Goal: Task Accomplishment & Management: Complete application form

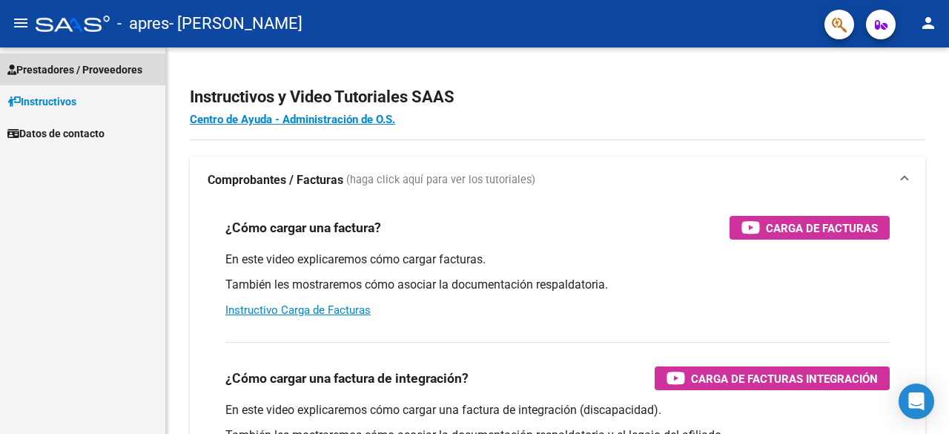
click at [123, 79] on link "Prestadores / Proveedores" at bounding box center [82, 69] width 165 height 32
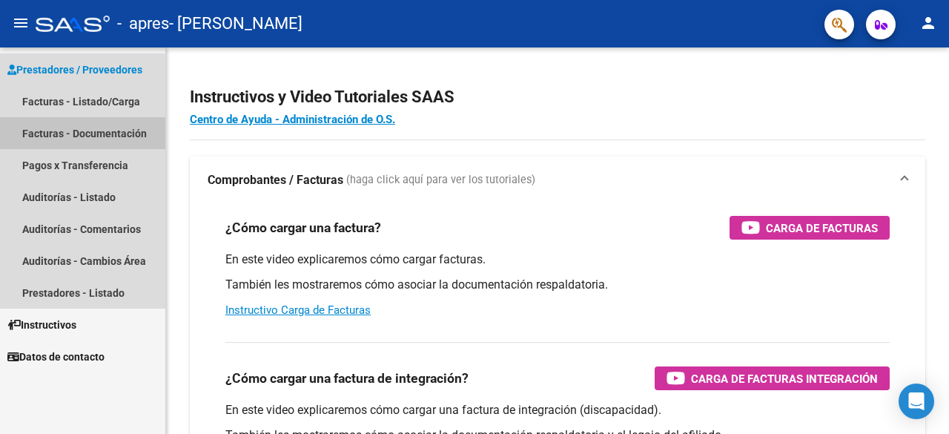
click at [119, 136] on link "Facturas - Documentación" at bounding box center [82, 133] width 165 height 32
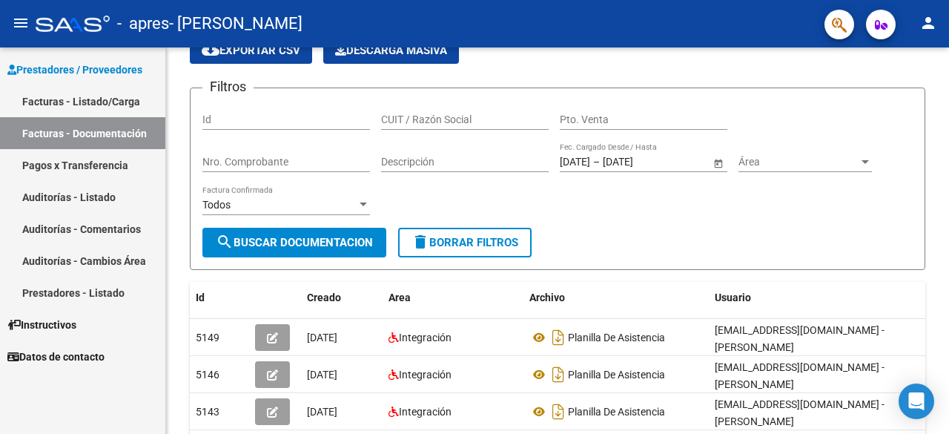
scroll to position [47, 0]
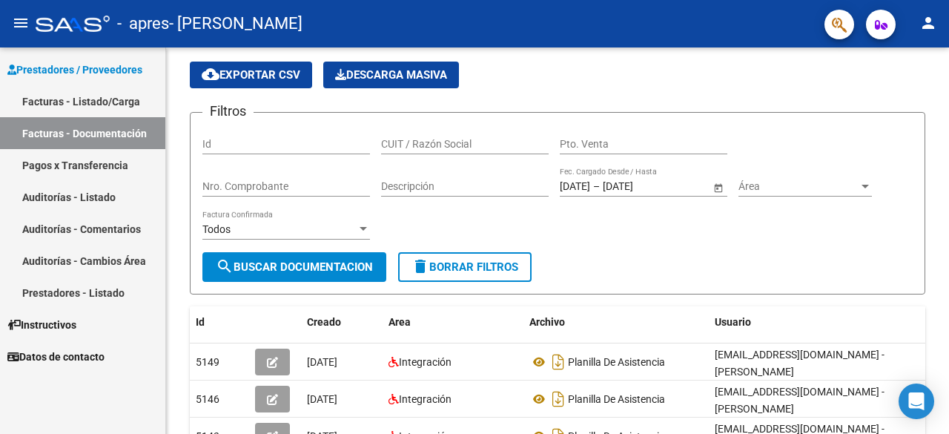
click at [128, 112] on link "Facturas - Listado/Carga" at bounding box center [82, 101] width 165 height 32
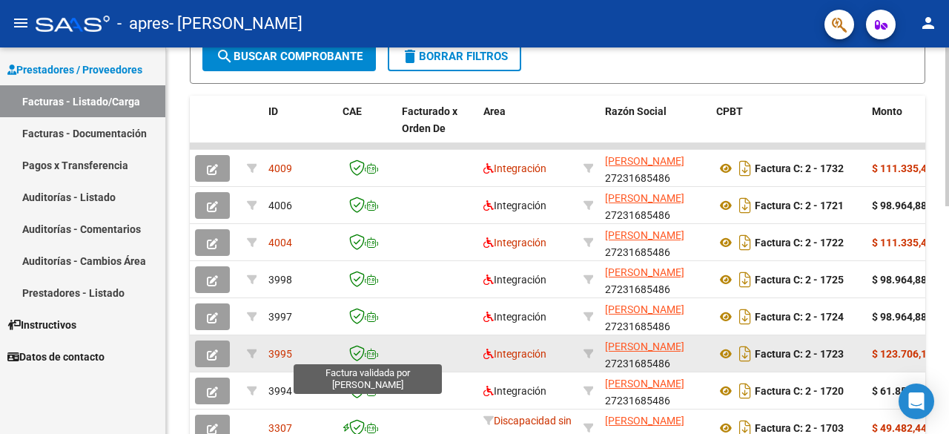
scroll to position [552, 0]
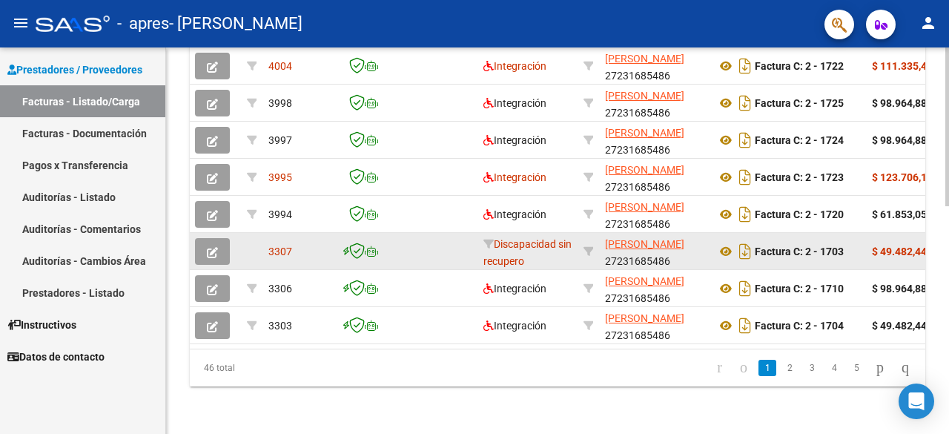
click at [498, 240] on div "Discapacidad sin recupero" at bounding box center [528, 251] width 88 height 31
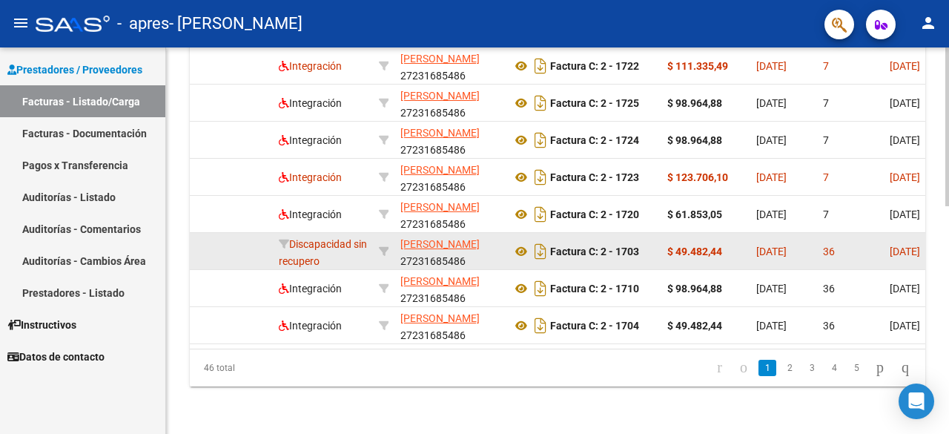
scroll to position [0, 200]
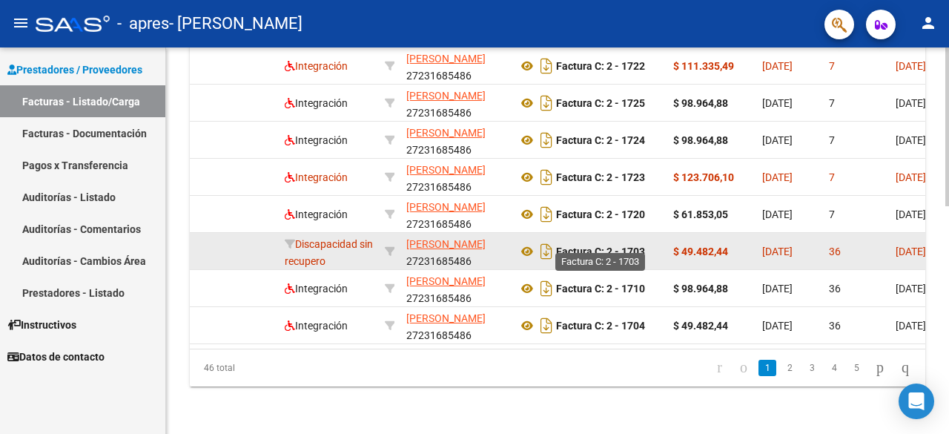
click at [585, 246] on strong "Factura C: 2 - 1703" at bounding box center [600, 252] width 89 height 12
click at [613, 240] on div "Factura C: 2 - 1703" at bounding box center [590, 252] width 144 height 24
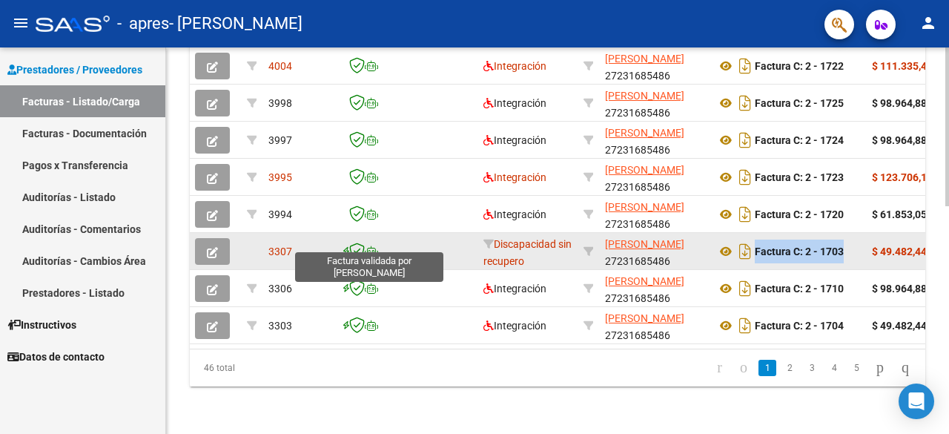
scroll to position [0, 0]
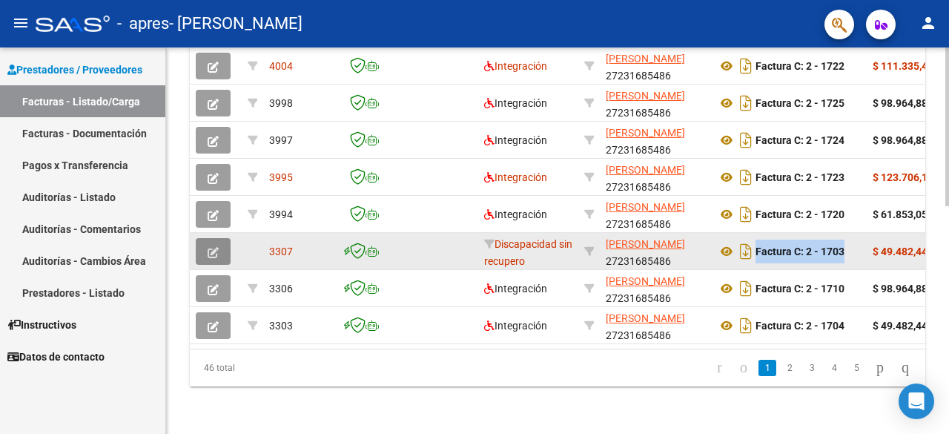
click at [217, 247] on icon "button" at bounding box center [213, 252] width 11 height 11
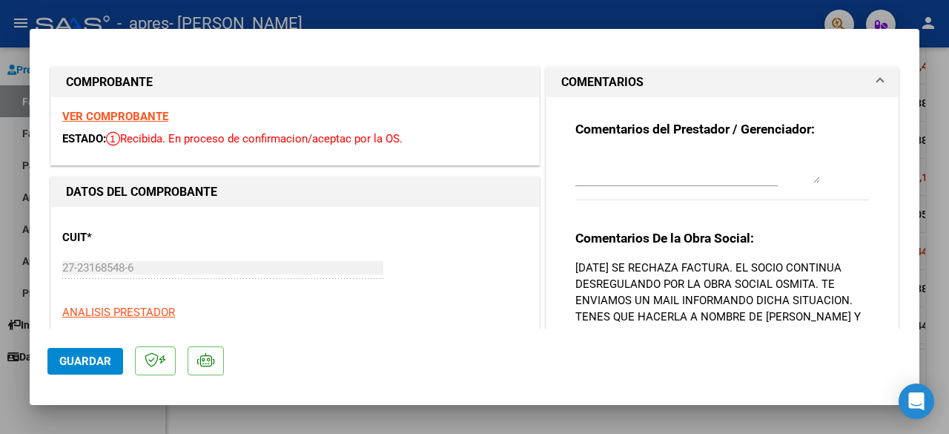
click at [943, 201] on div at bounding box center [474, 217] width 949 height 434
type input "$ 0,00"
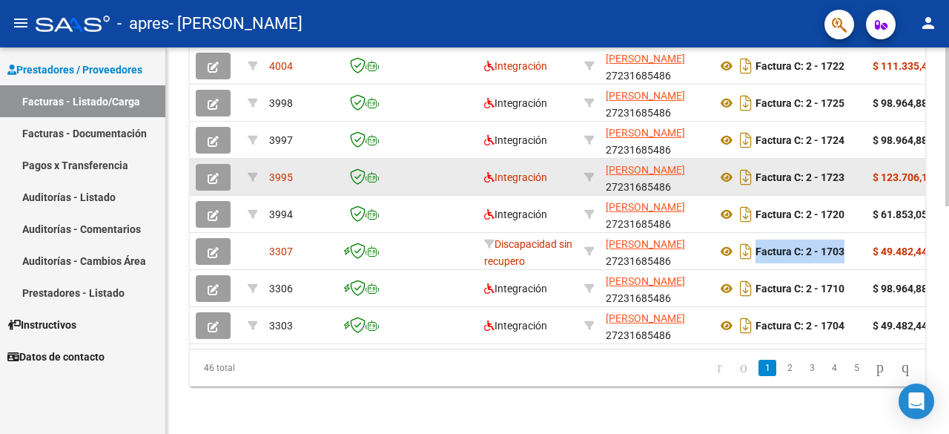
click at [432, 168] on datatable-body-cell at bounding box center [438, 177] width 82 height 36
click at [218, 173] on icon "button" at bounding box center [213, 178] width 11 height 11
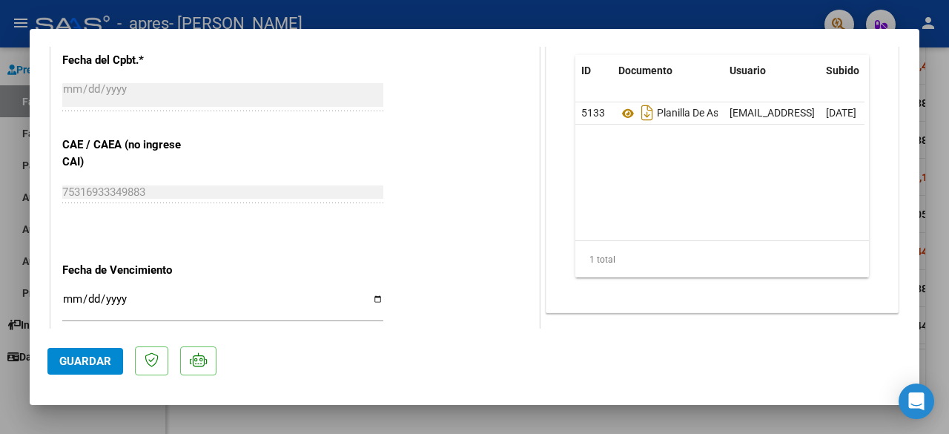
scroll to position [836, 0]
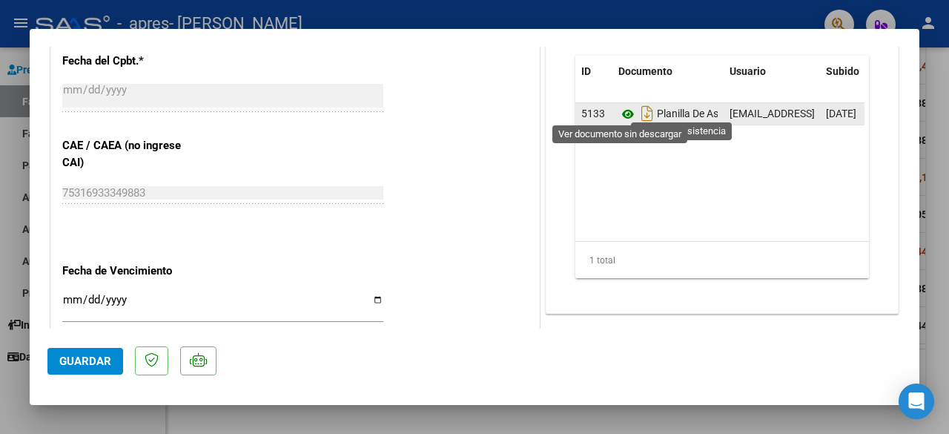
click at [619, 109] on icon at bounding box center [628, 114] width 19 height 18
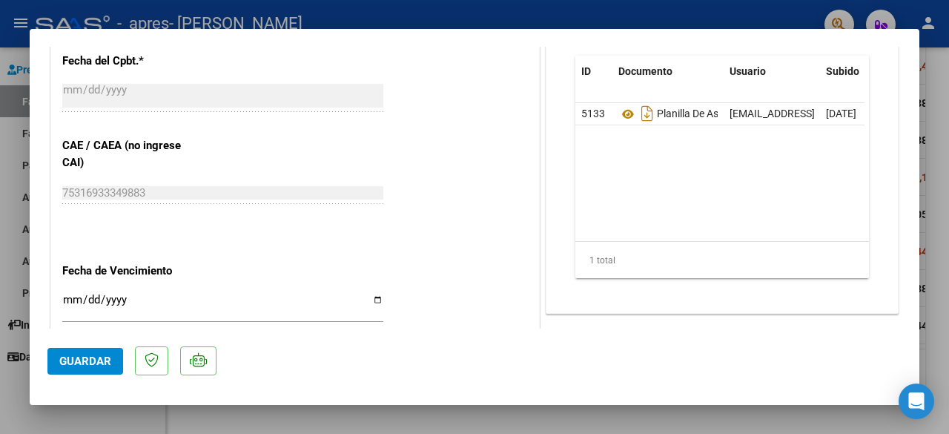
scroll to position [1005, 0]
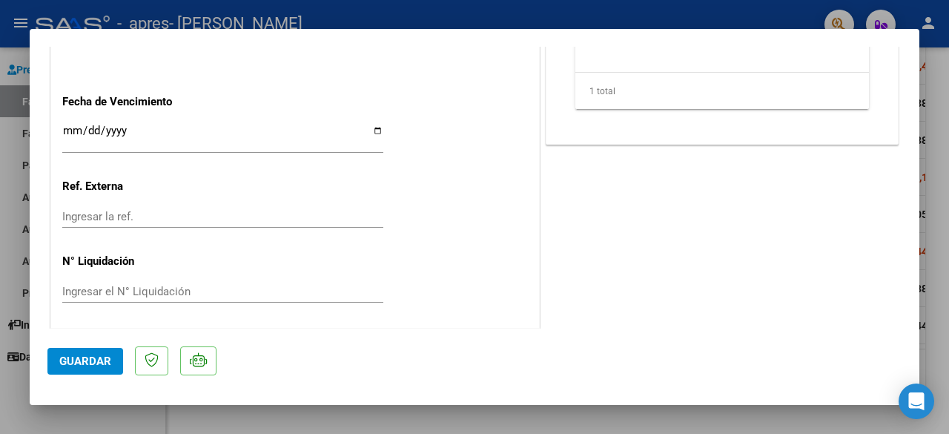
click at [949, 178] on div at bounding box center [474, 217] width 949 height 434
type input "$ 0,00"
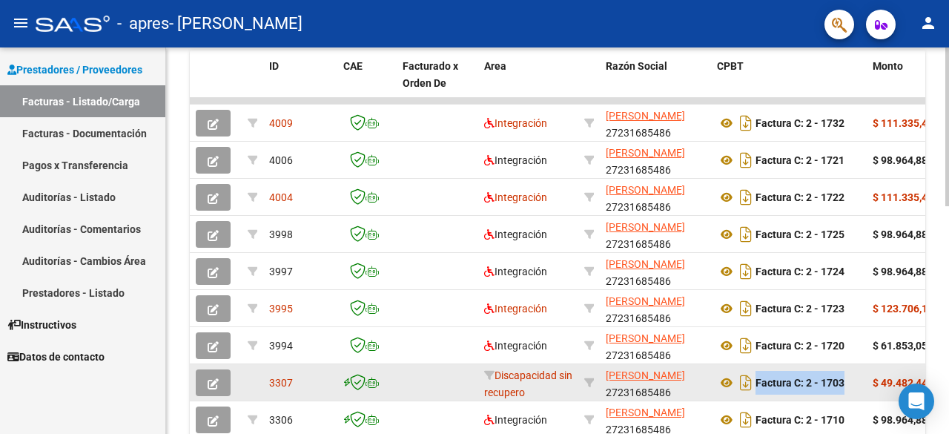
scroll to position [380, 0]
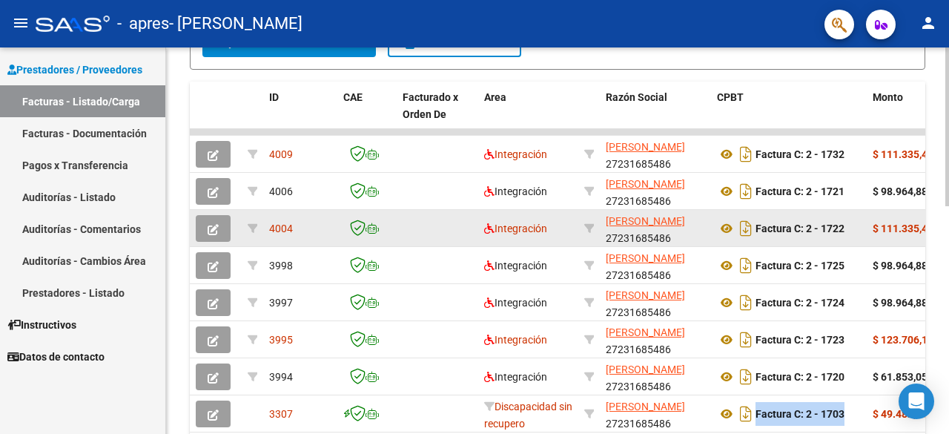
click at [405, 219] on datatable-body-cell at bounding box center [438, 228] width 82 height 36
click at [210, 224] on icon "button" at bounding box center [213, 229] width 11 height 11
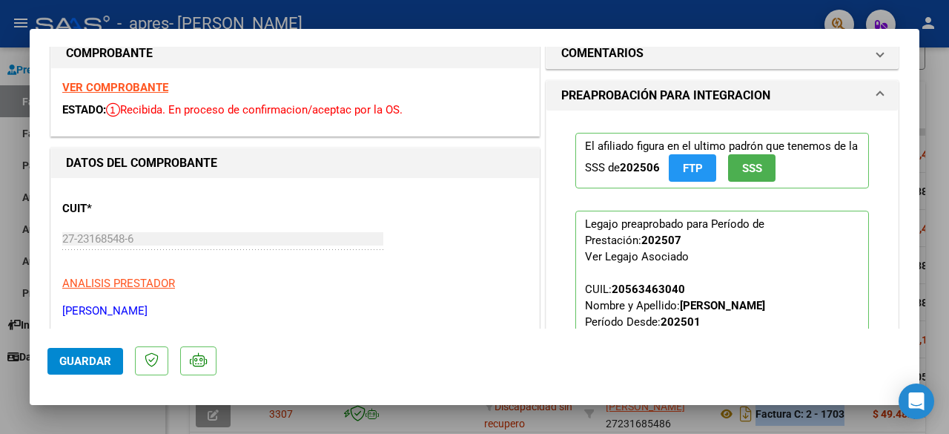
scroll to position [0, 0]
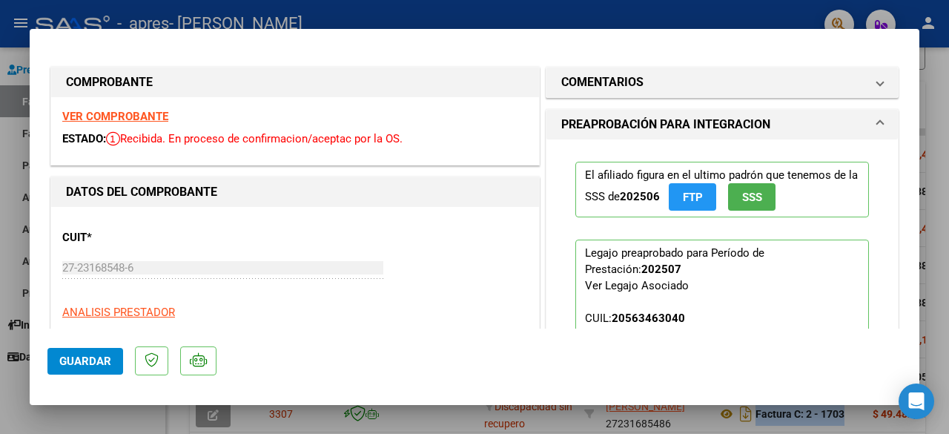
click at [948, 131] on div at bounding box center [474, 217] width 949 height 434
type input "$ 0,00"
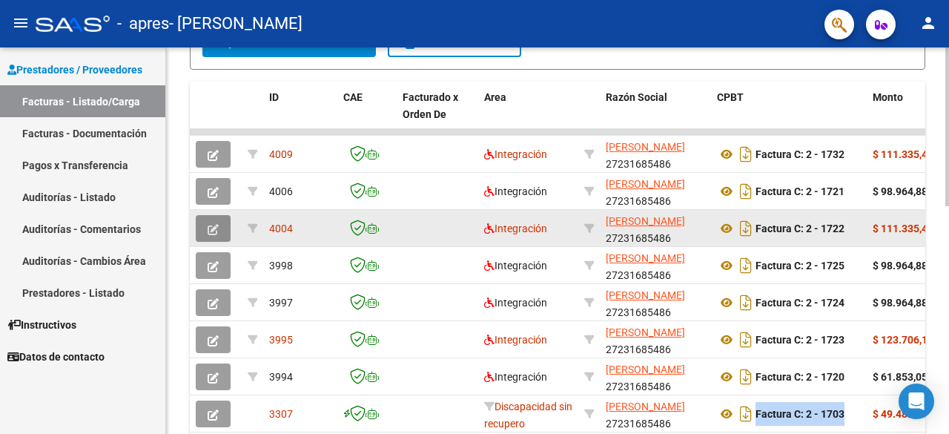
click at [214, 230] on icon "button" at bounding box center [213, 229] width 11 height 11
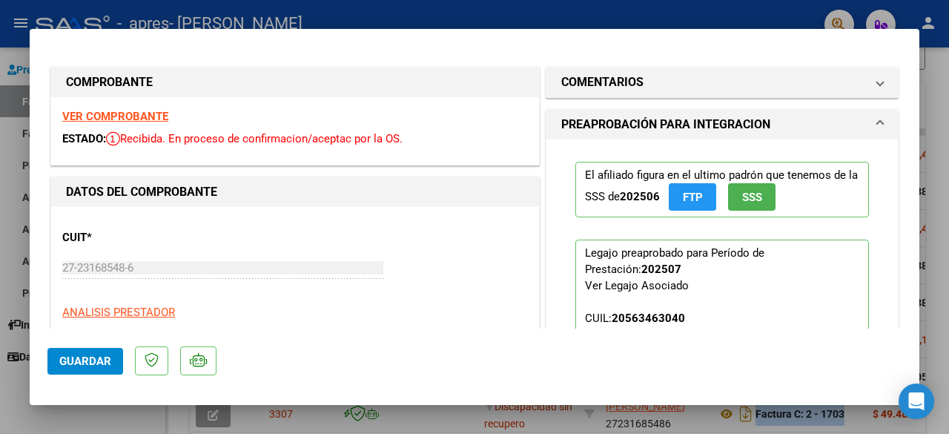
click at [948, 169] on div at bounding box center [474, 217] width 949 height 434
type input "$ 0,00"
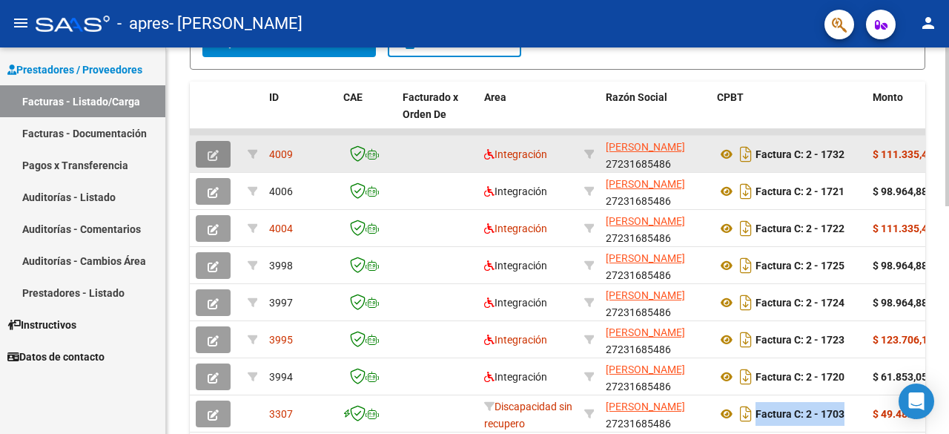
click at [222, 162] on button "button" at bounding box center [213, 154] width 35 height 27
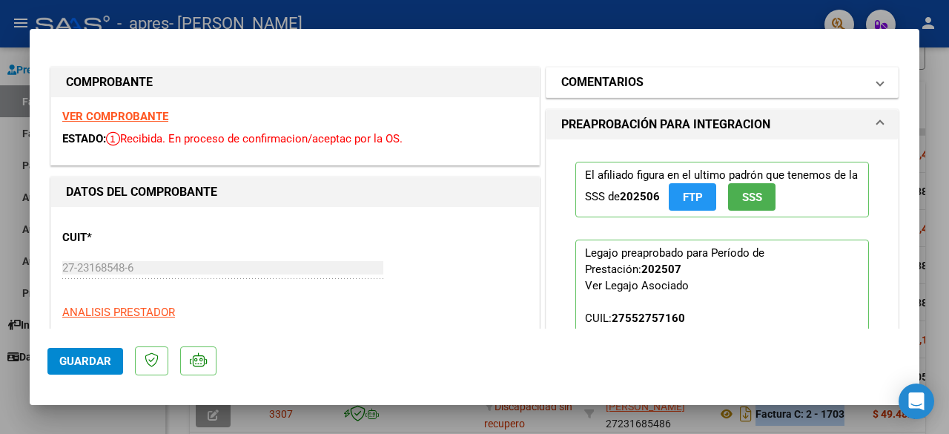
click at [874, 83] on mat-expansion-panel-header "COMENTARIOS" at bounding box center [723, 83] width 352 height 30
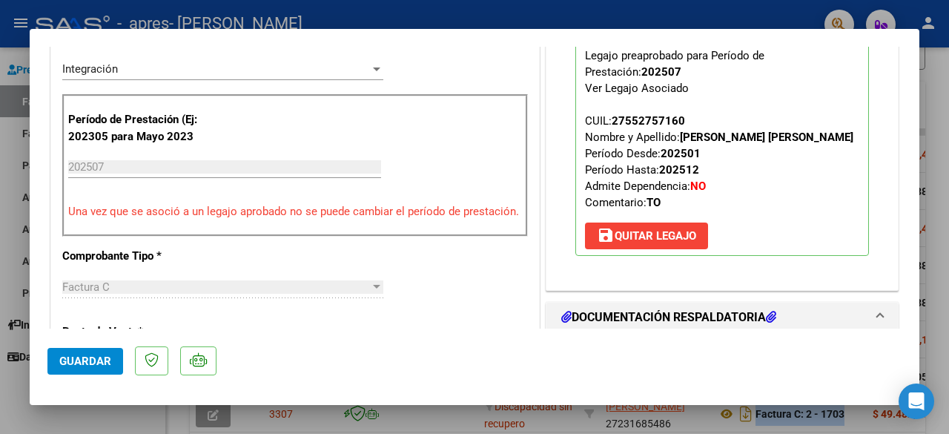
scroll to position [338, 0]
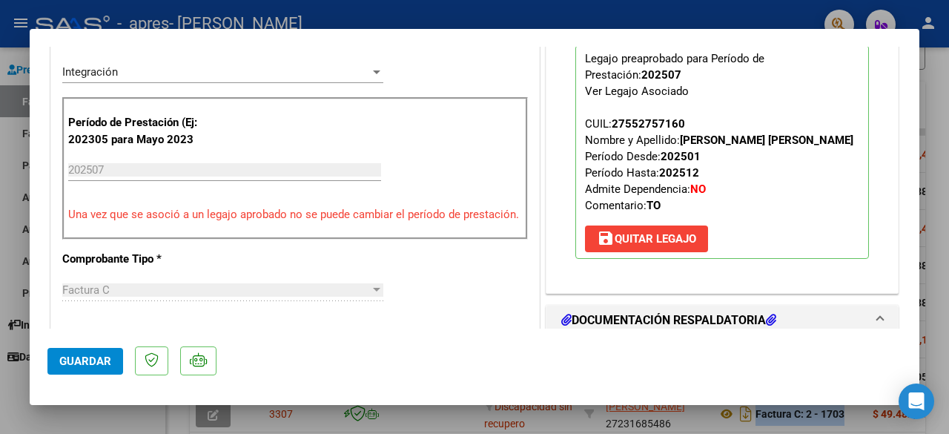
click at [947, 92] on div at bounding box center [474, 217] width 949 height 434
type input "$ 0,00"
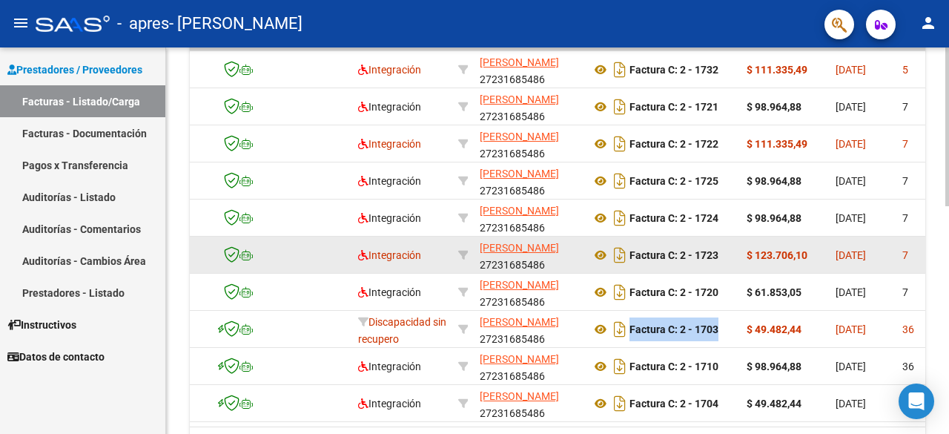
scroll to position [0, 0]
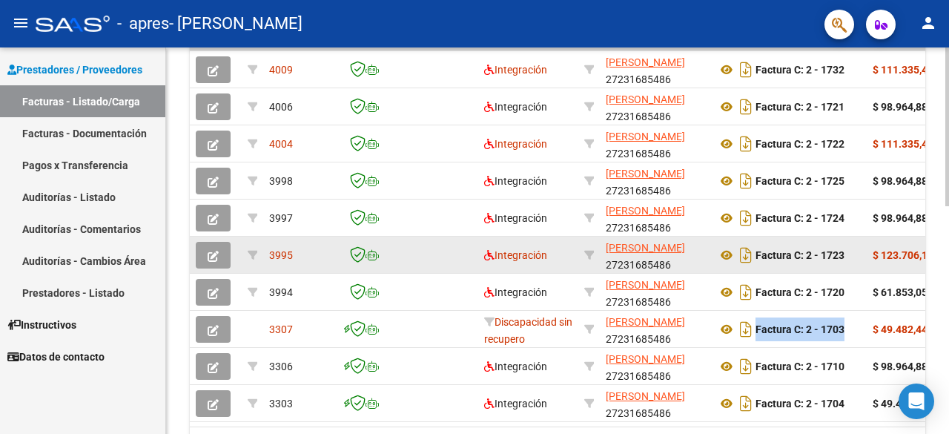
click at [211, 254] on icon "button" at bounding box center [213, 256] width 11 height 11
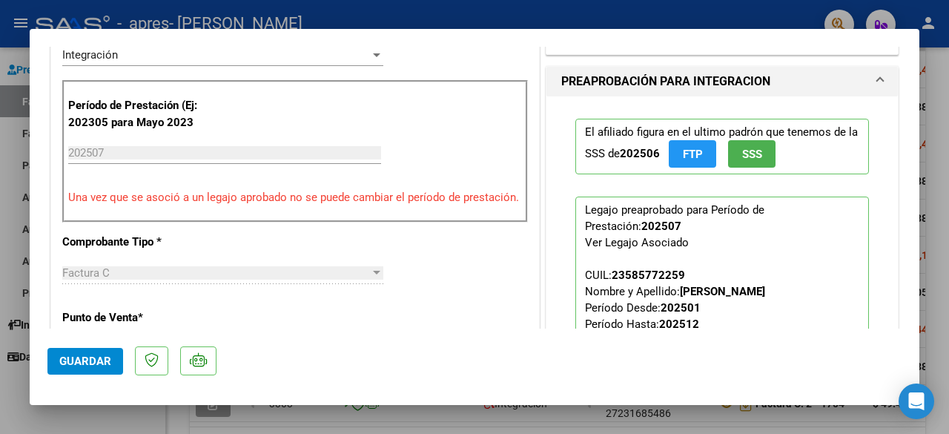
scroll to position [358, 0]
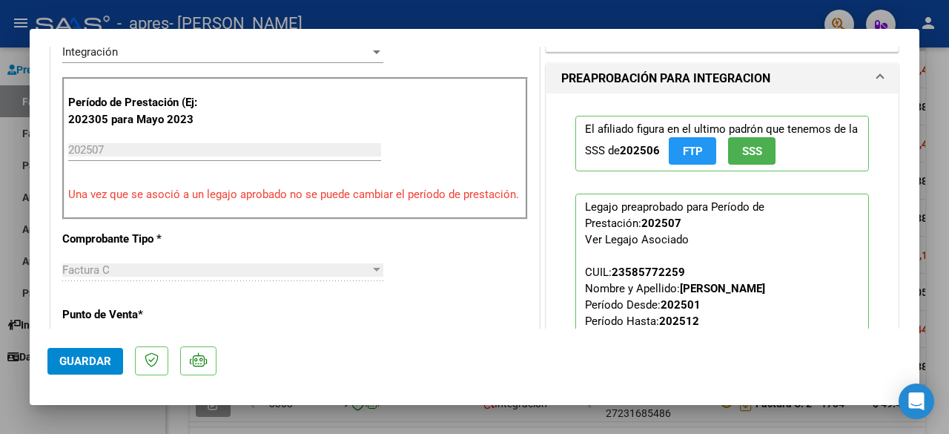
click at [948, 182] on div at bounding box center [474, 217] width 949 height 434
type input "$ 0,00"
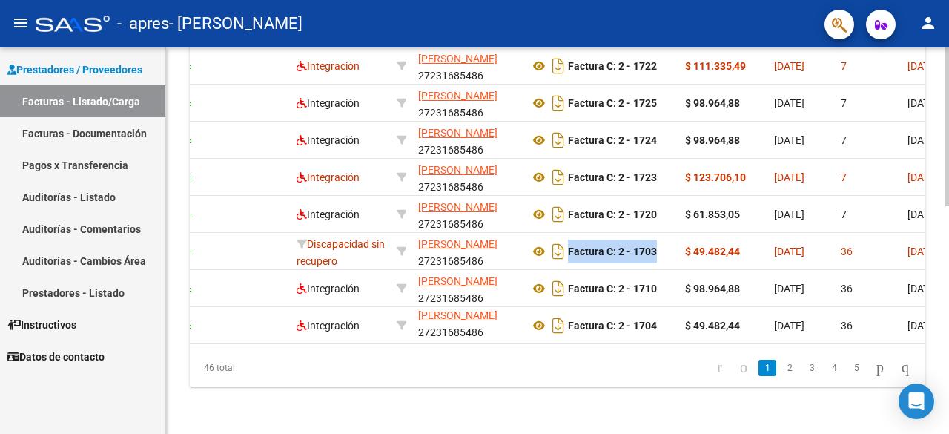
scroll to position [0, 193]
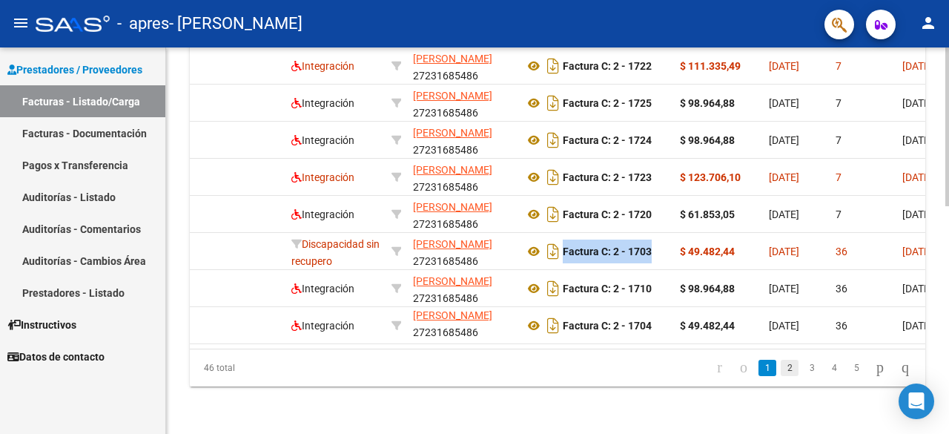
click at [781, 375] on link "2" at bounding box center [790, 368] width 18 height 16
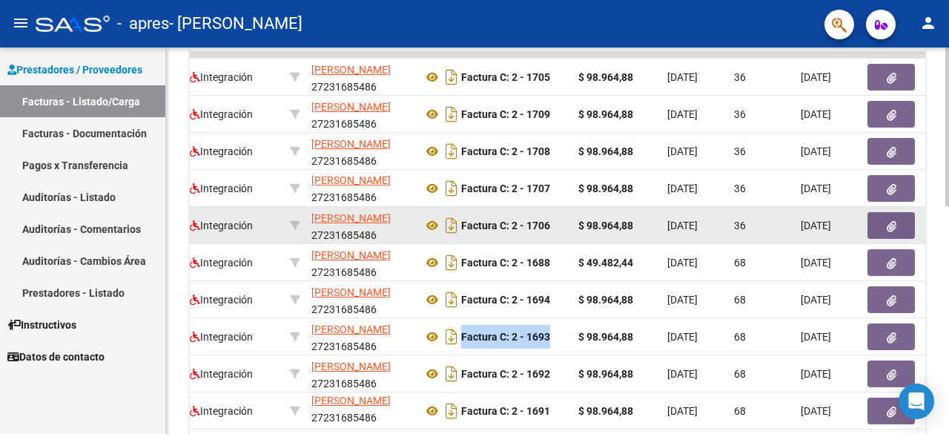
scroll to position [0, 315]
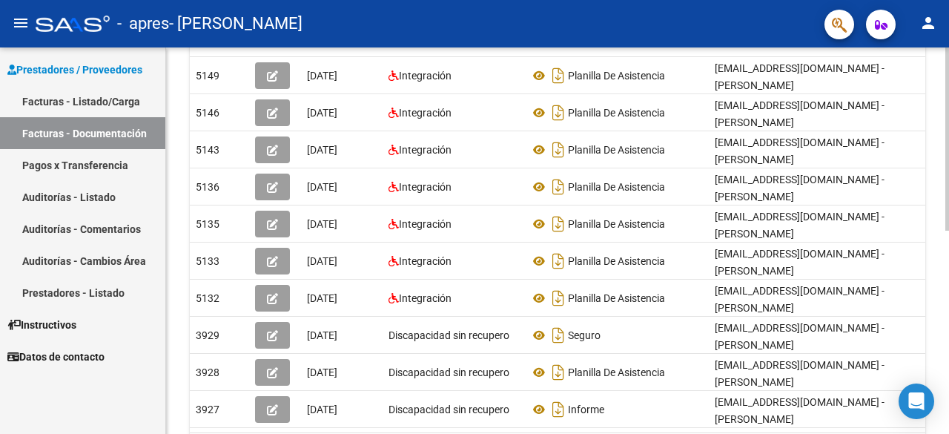
scroll to position [335, 0]
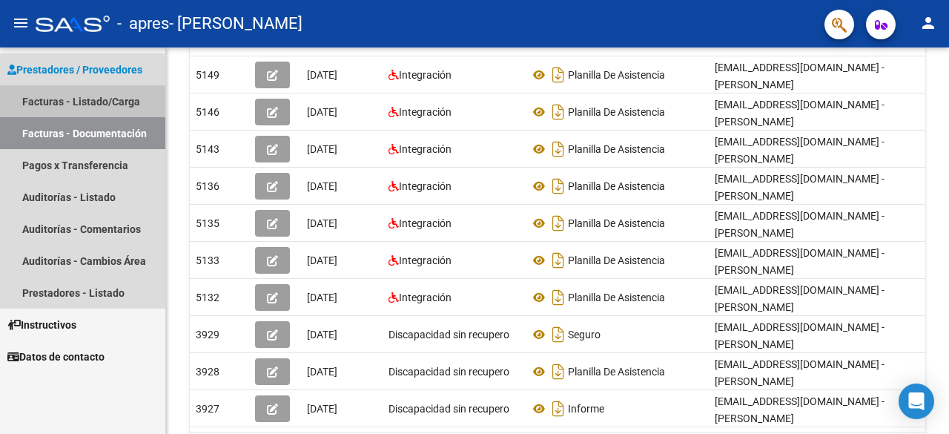
click at [39, 99] on link "Facturas - Listado/Carga" at bounding box center [82, 101] width 165 height 32
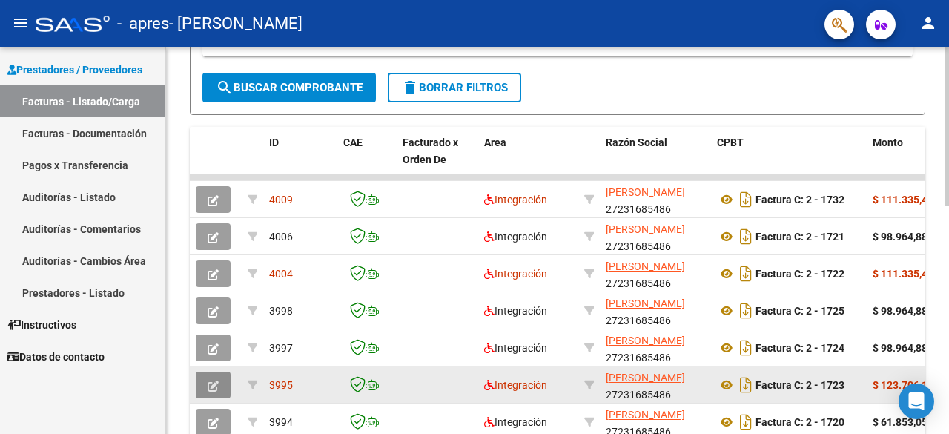
click at [209, 384] on icon "button" at bounding box center [213, 386] width 11 height 11
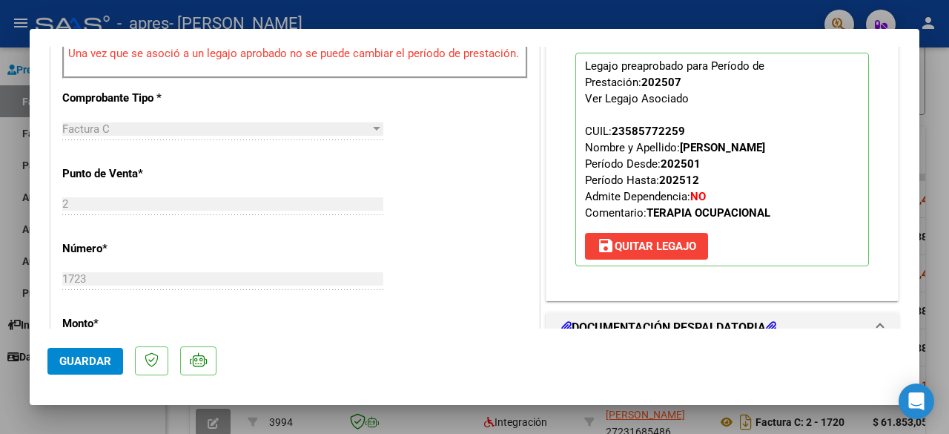
scroll to position [323, 0]
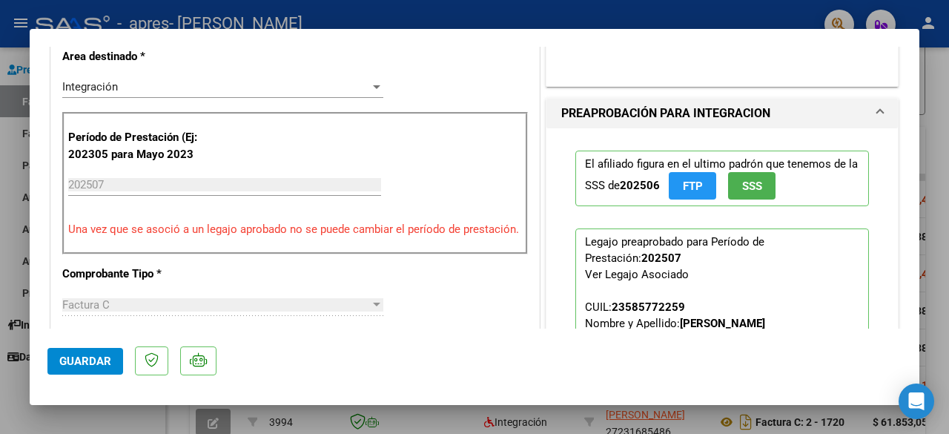
click at [948, 226] on div at bounding box center [474, 217] width 949 height 434
type input "$ 0,00"
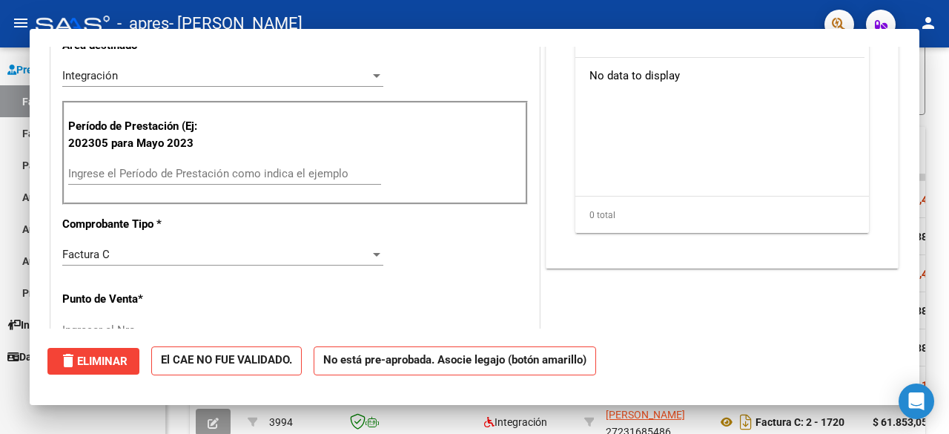
scroll to position [312, 0]
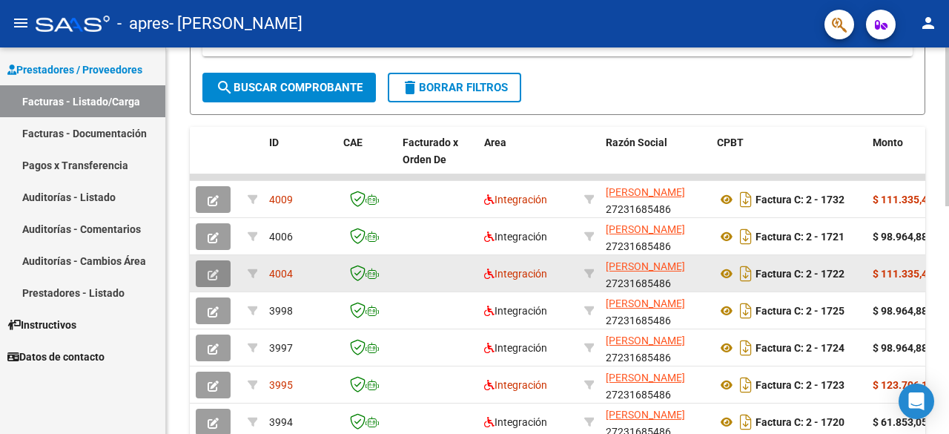
click at [214, 272] on icon "button" at bounding box center [213, 274] width 11 height 11
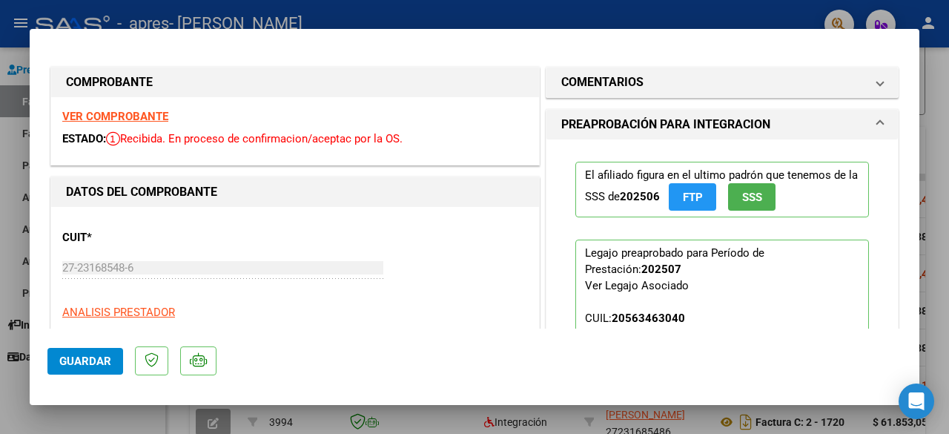
click at [949, 151] on div at bounding box center [474, 217] width 949 height 434
type input "$ 0,00"
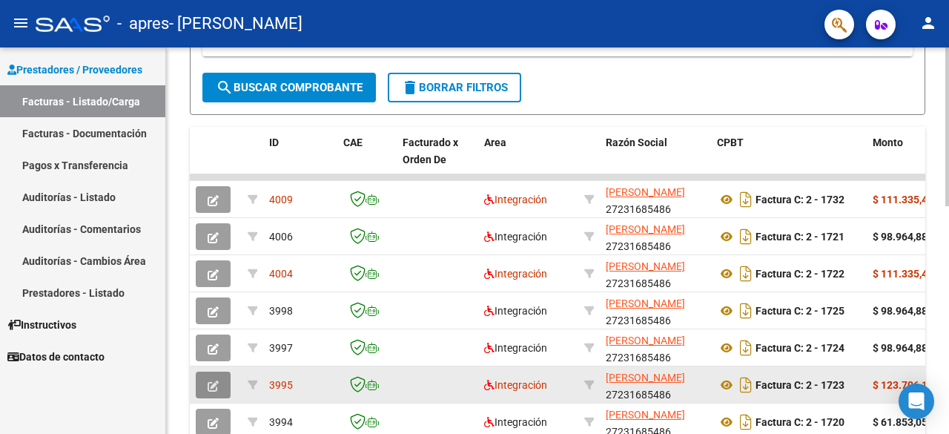
click at [214, 381] on icon "button" at bounding box center [213, 386] width 11 height 11
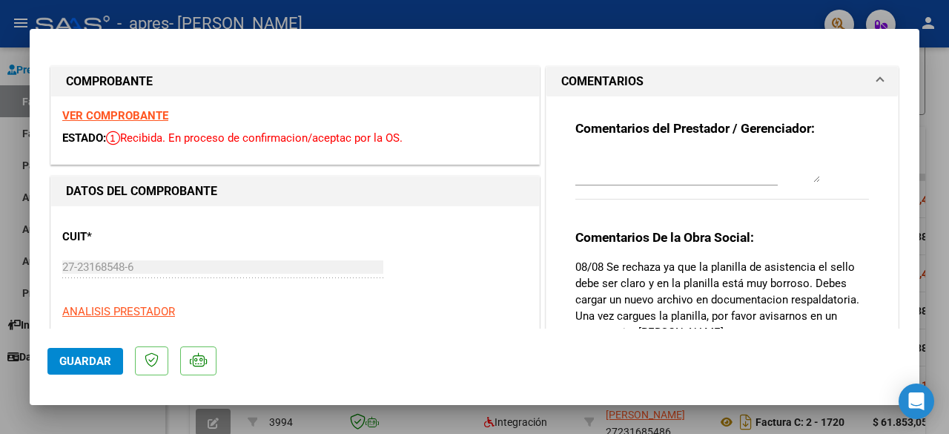
scroll to position [0, 0]
click at [944, 112] on div at bounding box center [474, 217] width 949 height 434
type input "$ 0,00"
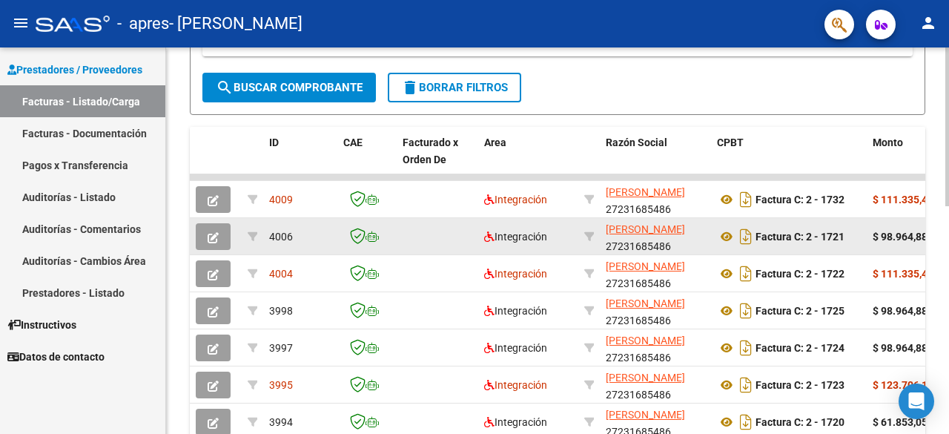
scroll to position [322, 0]
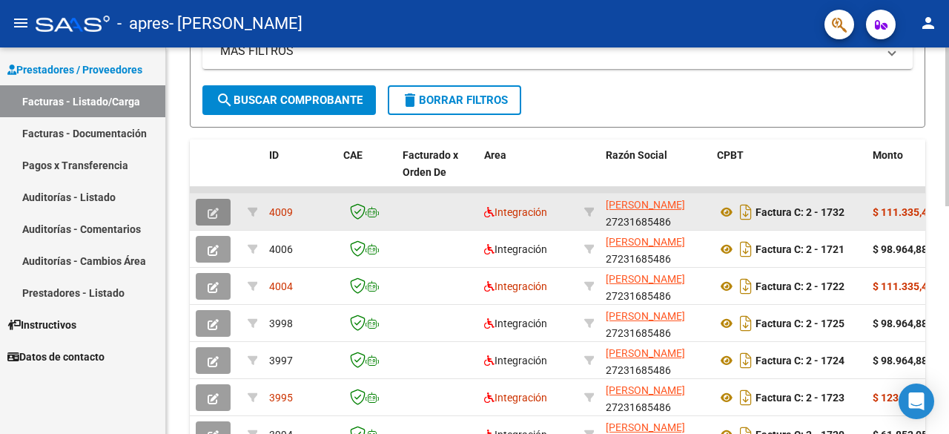
click at [212, 214] on icon "button" at bounding box center [213, 213] width 11 height 11
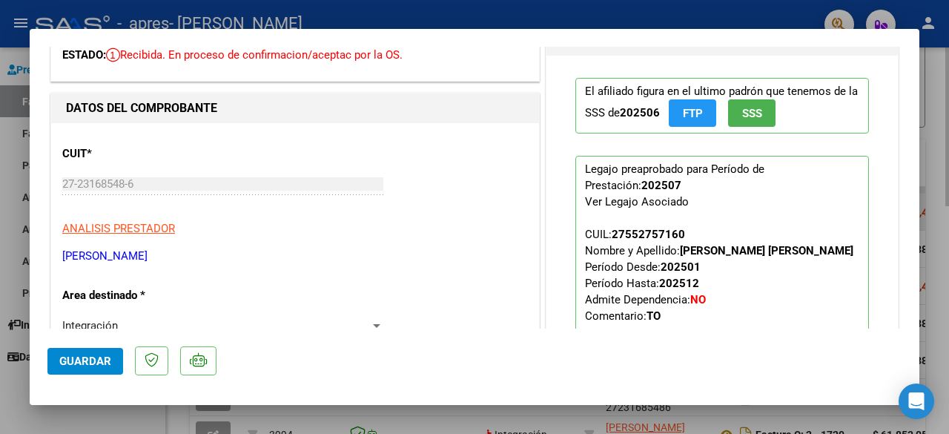
scroll to position [128, 0]
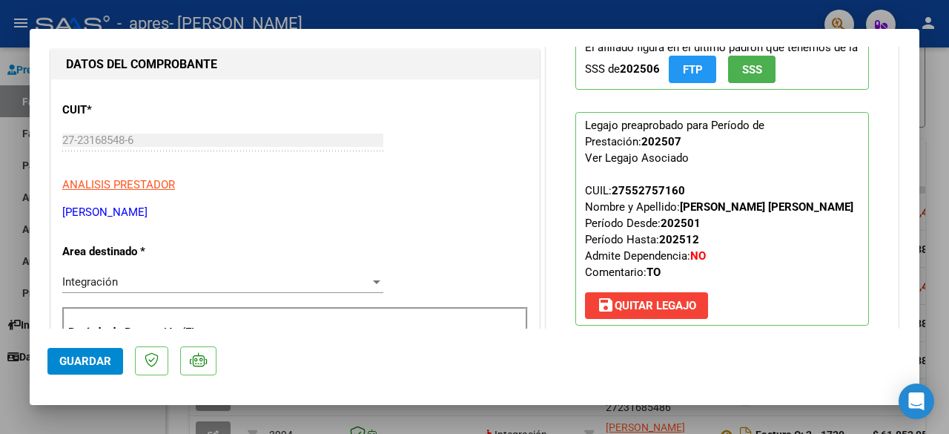
click at [947, 155] on div at bounding box center [474, 217] width 949 height 434
type input "$ 0,00"
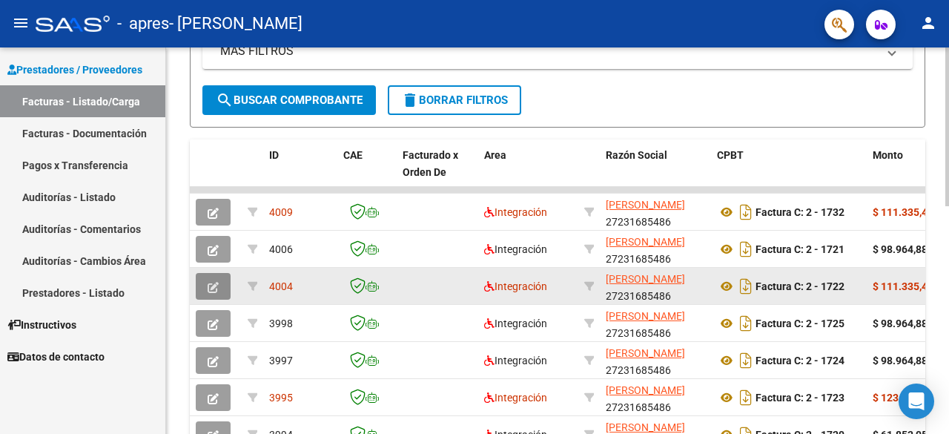
click at [214, 287] on icon "button" at bounding box center [213, 287] width 11 height 11
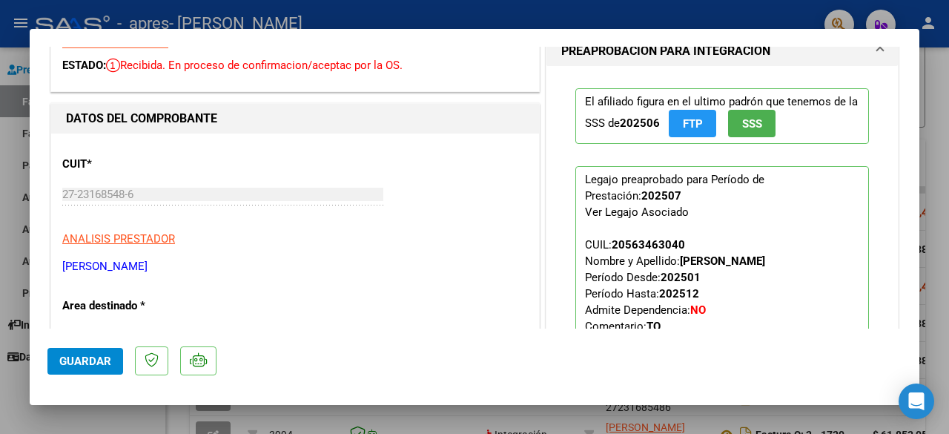
scroll to position [74, 0]
click at [949, 142] on div at bounding box center [474, 217] width 949 height 434
type input "$ 0,00"
